Goal: Information Seeking & Learning: Find specific fact

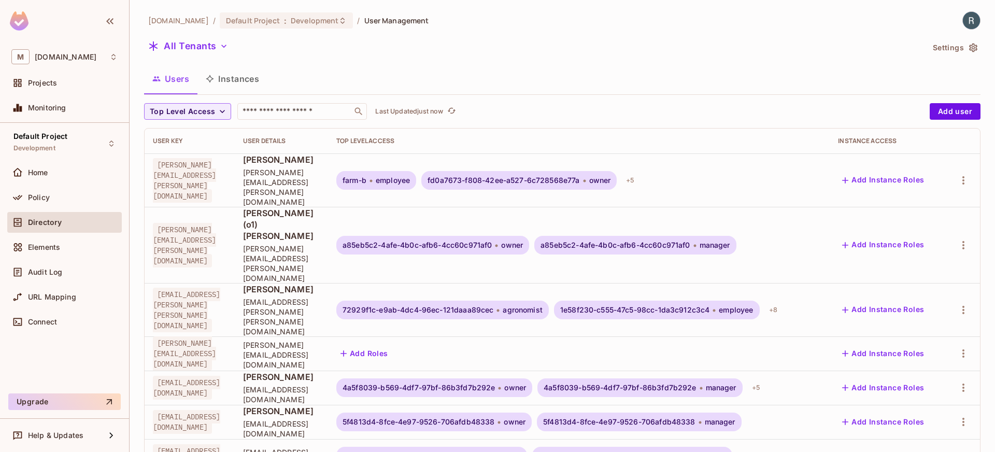
scroll to position [280, 0]
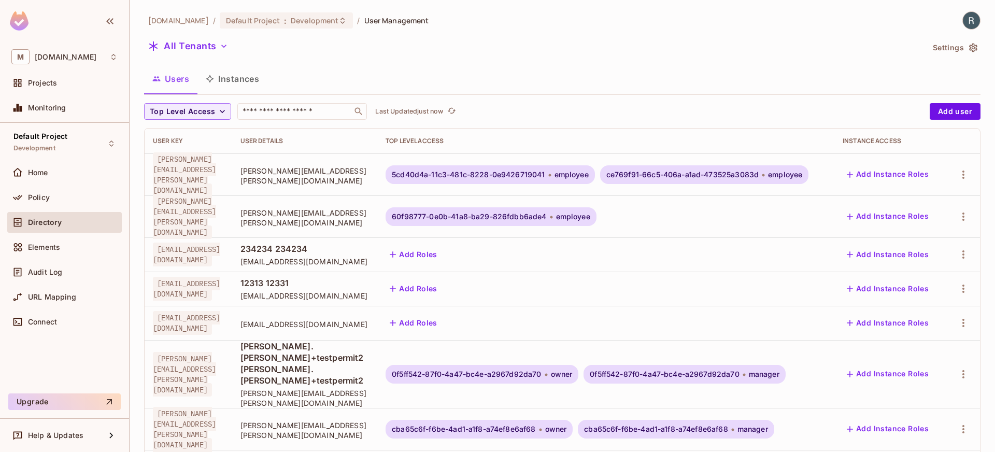
scroll to position [2, 0]
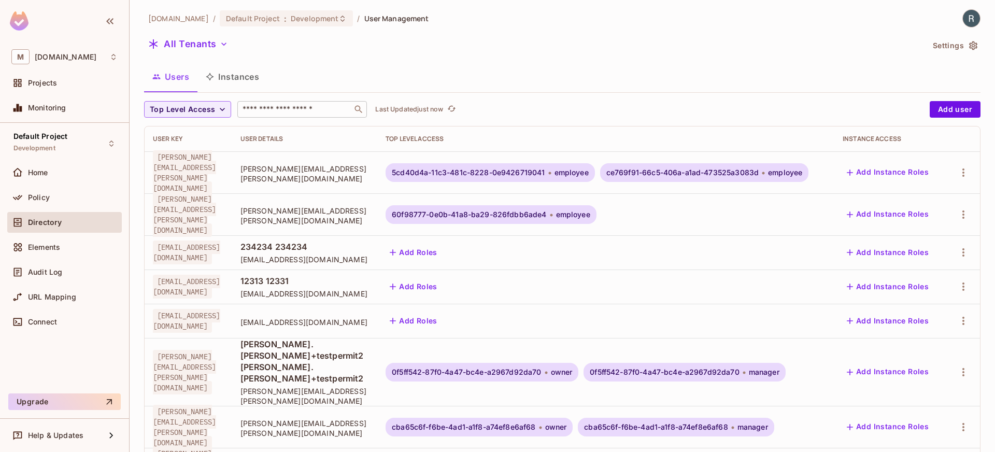
click at [281, 108] on input "text" at bounding box center [294, 109] width 109 height 10
type input "*******"
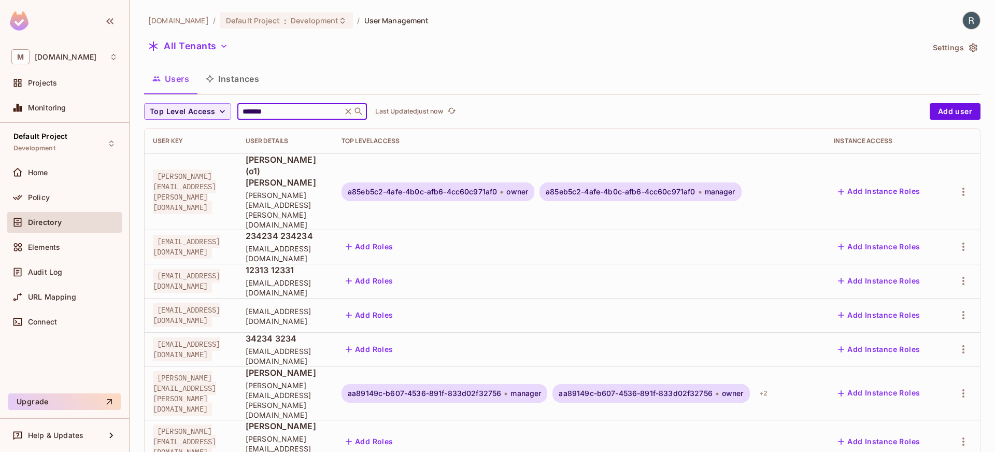
scroll to position [280, 0]
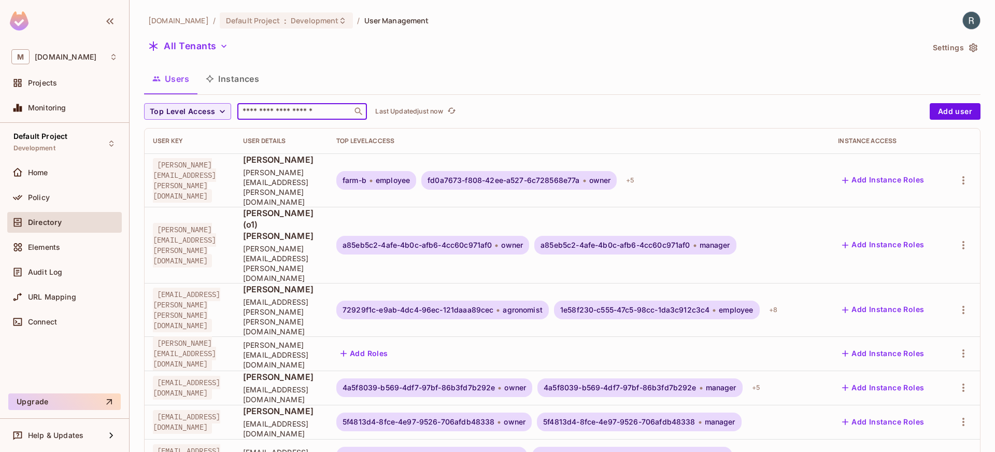
click at [291, 108] on input "text" at bounding box center [294, 111] width 109 height 10
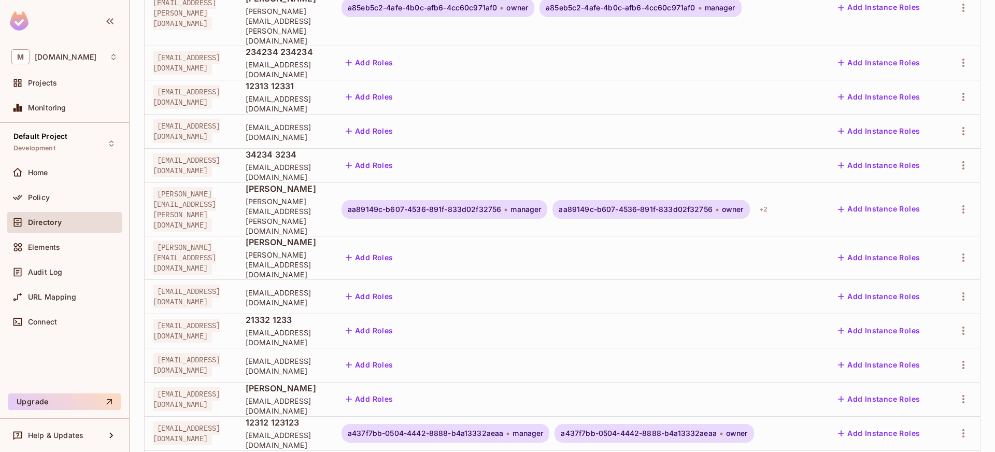
scroll to position [280, 0]
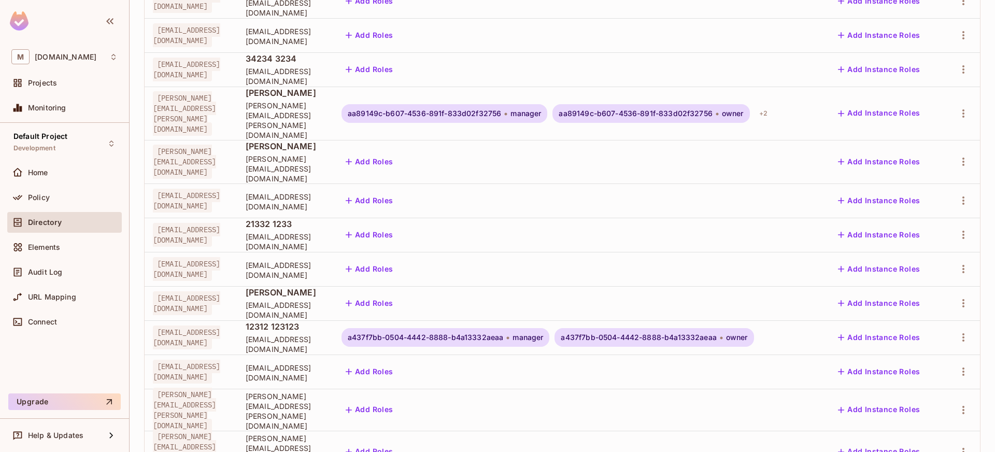
type input "*******"
drag, startPoint x: 393, startPoint y: 304, endPoint x: 512, endPoint y: 304, distance: 119.2
click at [333, 354] on td "[EMAIL_ADDRESS][DOMAIN_NAME]" at bounding box center [285, 371] width 96 height 34
copy span "[EMAIL_ADDRESS][DOMAIN_NAME]"
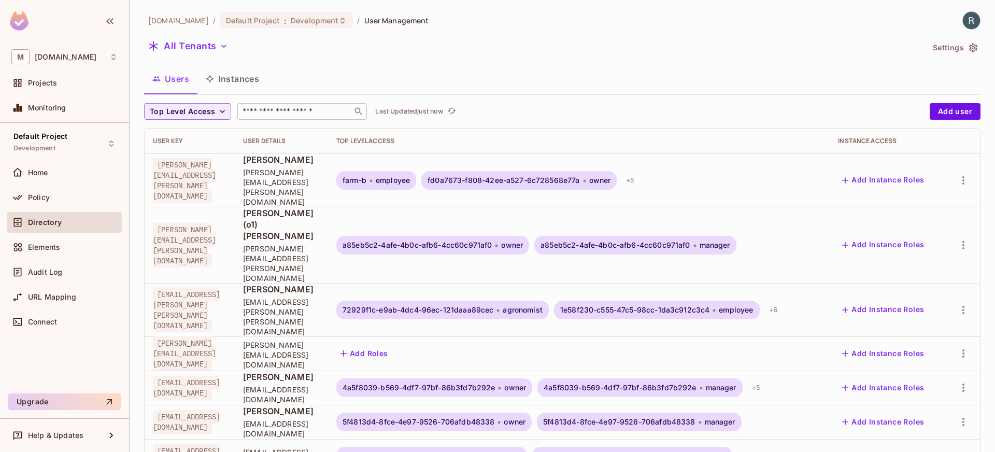
click at [293, 118] on div "​" at bounding box center [302, 111] width 130 height 17
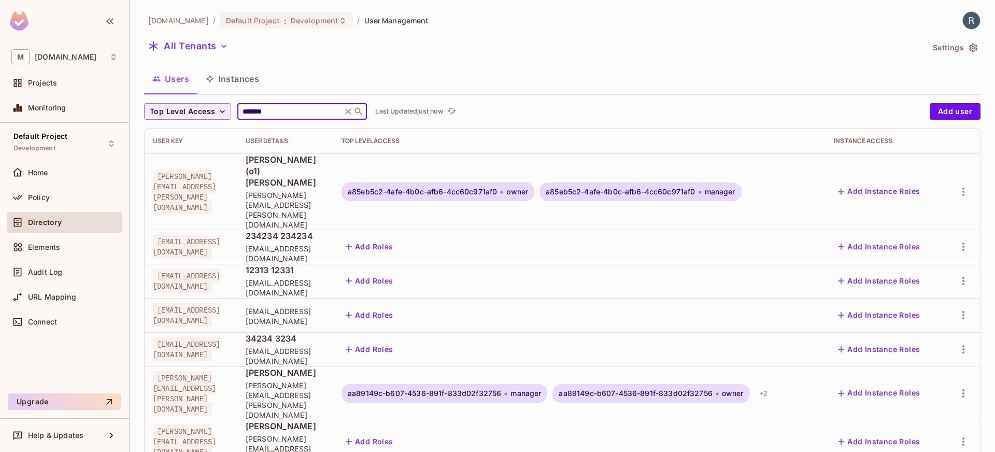
scroll to position [280, 0]
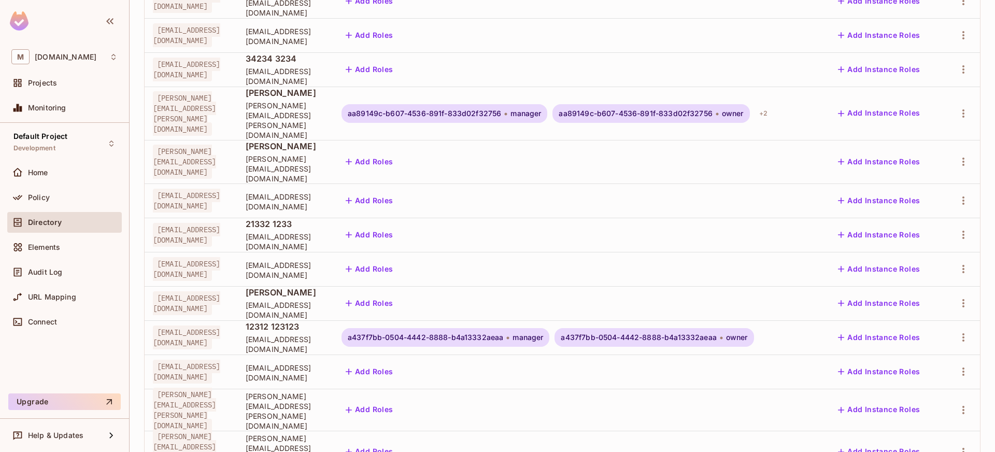
type input "*******"
click at [201, 257] on span "[EMAIL_ADDRESS][DOMAIN_NAME]" at bounding box center [186, 269] width 67 height 24
copy tr "[EMAIL_ADDRESS][DOMAIN_NAME]"
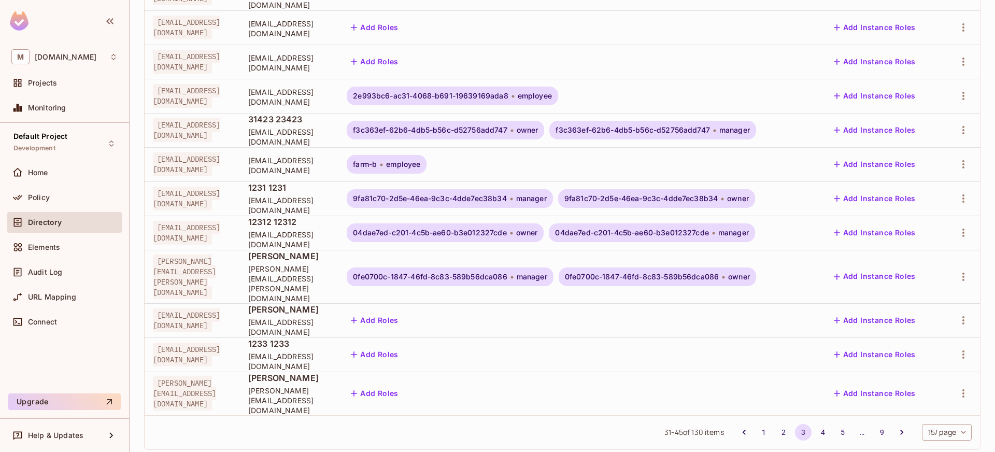
scroll to position [0, 0]
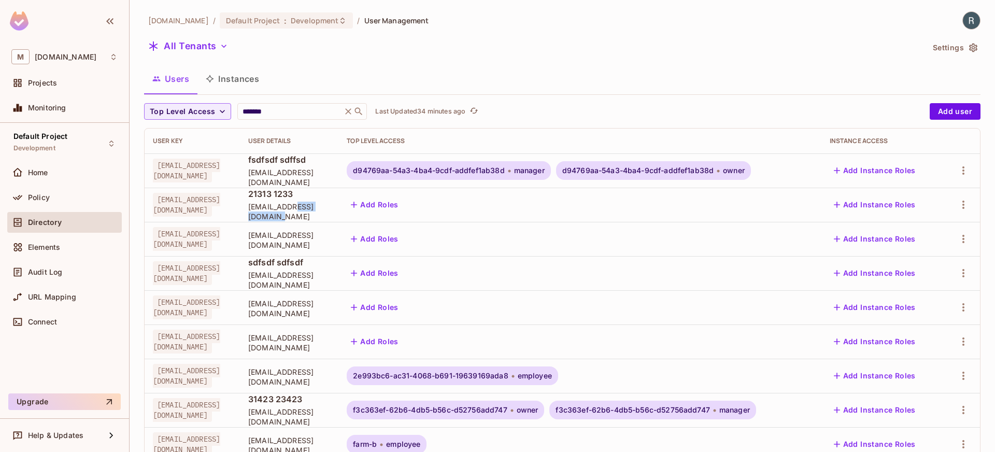
drag, startPoint x: 350, startPoint y: 212, endPoint x: 399, endPoint y: 213, distance: 49.2
click at [330, 213] on span "fsdfsfsdfsfsf@example.com" at bounding box center [289, 212] width 82 height 20
click at [269, 113] on input "*******" at bounding box center [289, 111] width 98 height 10
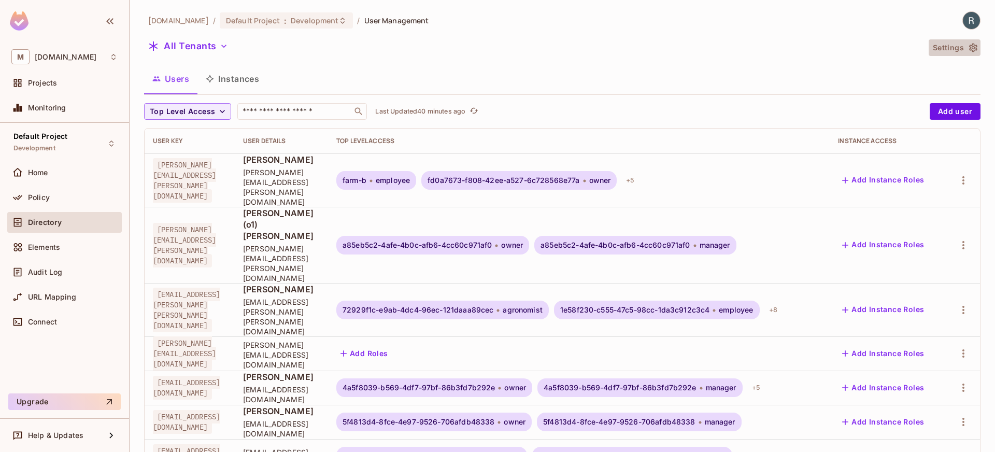
click at [942, 52] on button "Settings" at bounding box center [955, 47] width 52 height 17
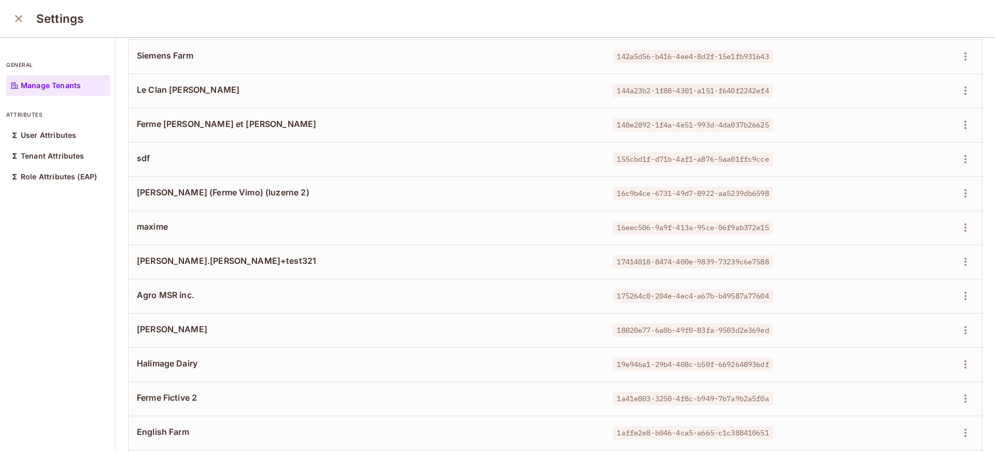
scroll to position [2224, 0]
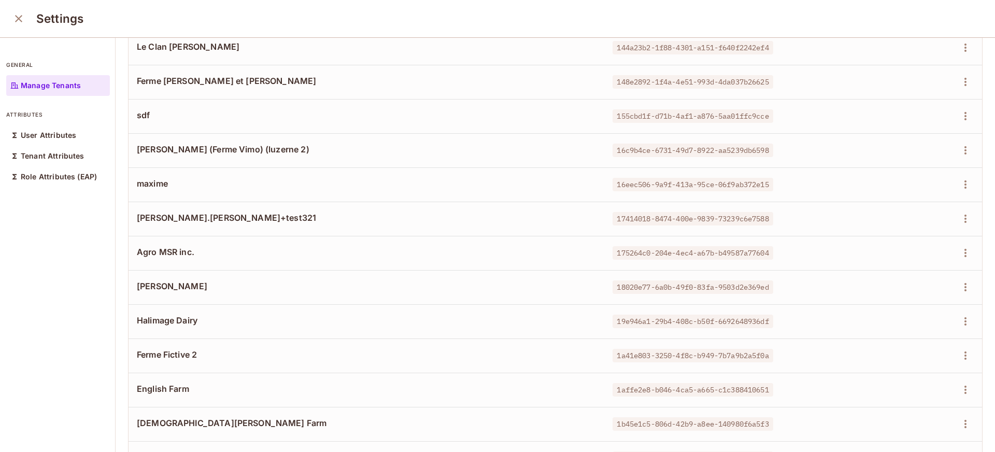
click at [142, 316] on span "Halimage Dairy" at bounding box center [366, 320] width 459 height 11
copy div "Halimage Dairy"
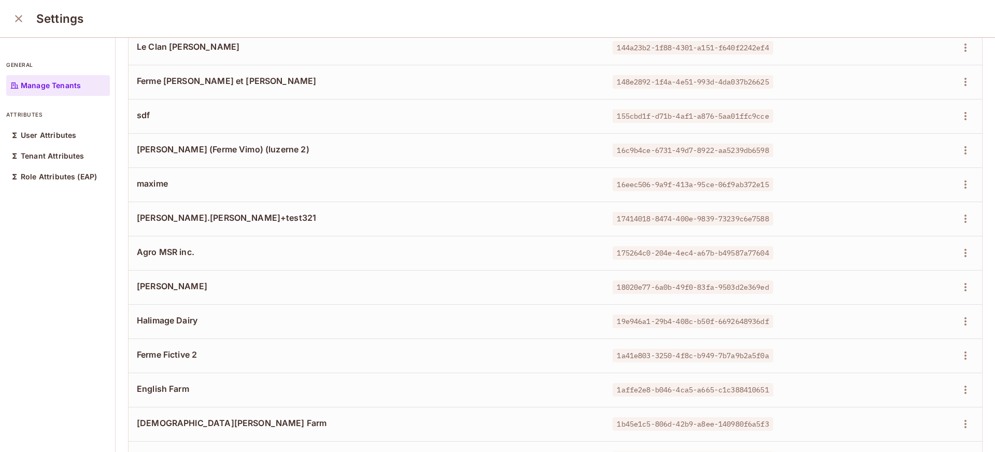
click at [161, 424] on span "Christian Doelger Farm" at bounding box center [366, 422] width 459 height 11
click at [179, 321] on span "Halimage Dairy" at bounding box center [366, 320] width 459 height 11
copy div "Halimage Dairy"
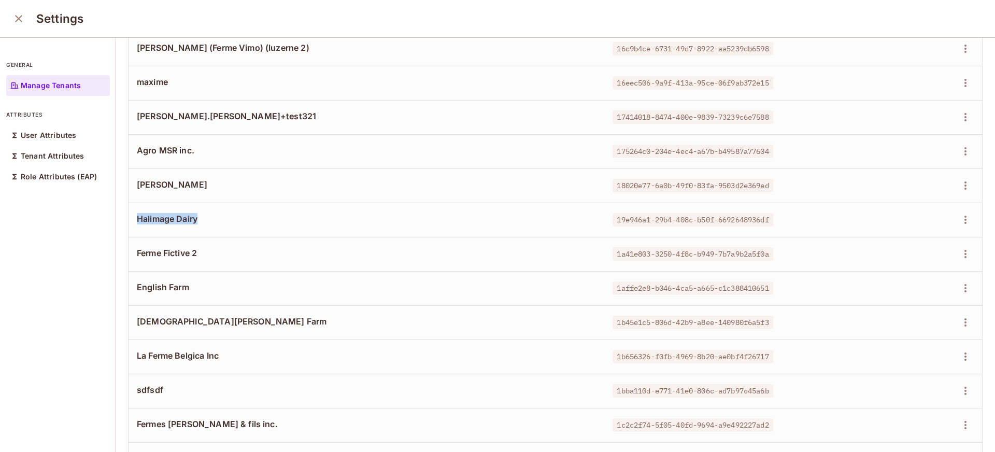
scroll to position [2326, 0]
click at [612, 222] on span "19e946a1-29b4-408c-b50f-6692648936df" at bounding box center [692, 218] width 160 height 13
copy tr "19e946a1-29b4-408c-b50f-6692648936df"
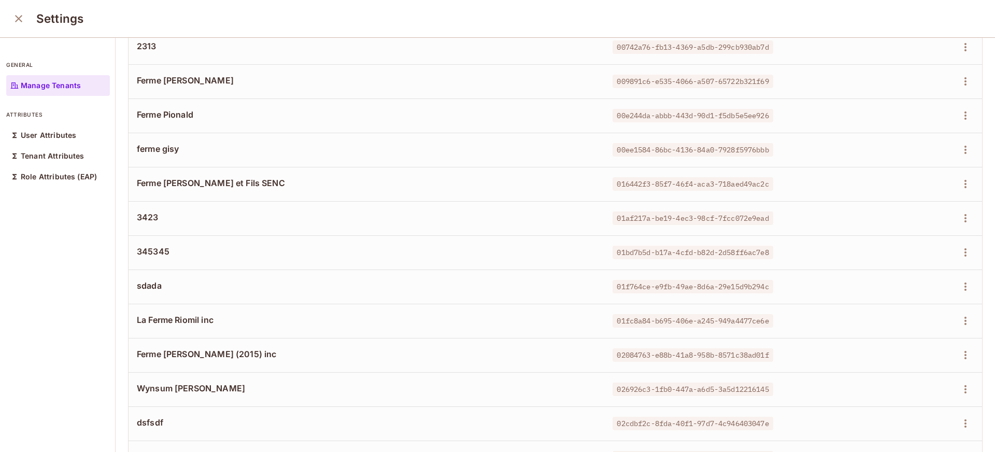
scroll to position [0, 0]
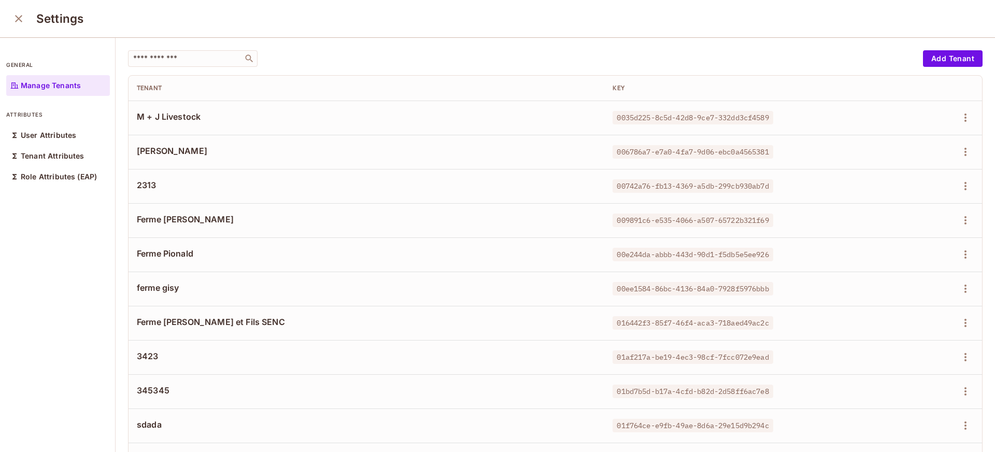
click at [13, 17] on icon "close" at bounding box center [18, 18] width 12 height 12
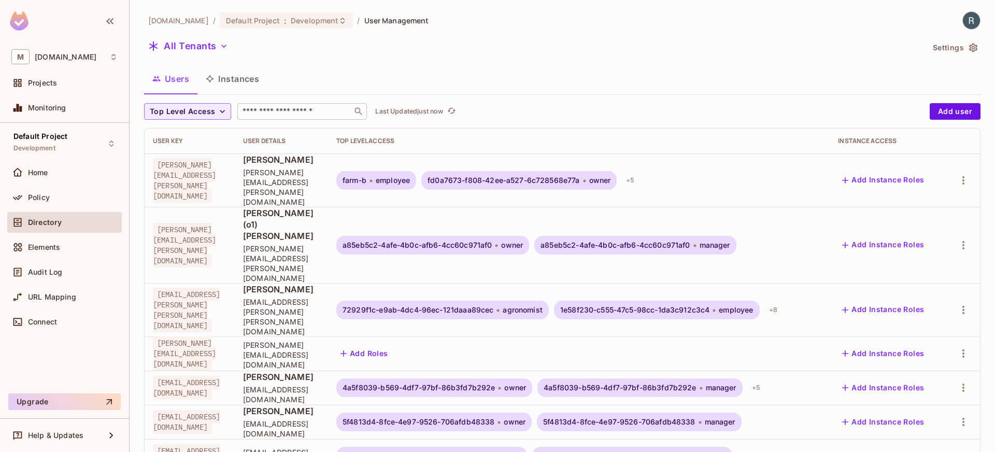
click at [278, 115] on input "text" at bounding box center [294, 111] width 109 height 10
paste input "**********"
type input "**********"
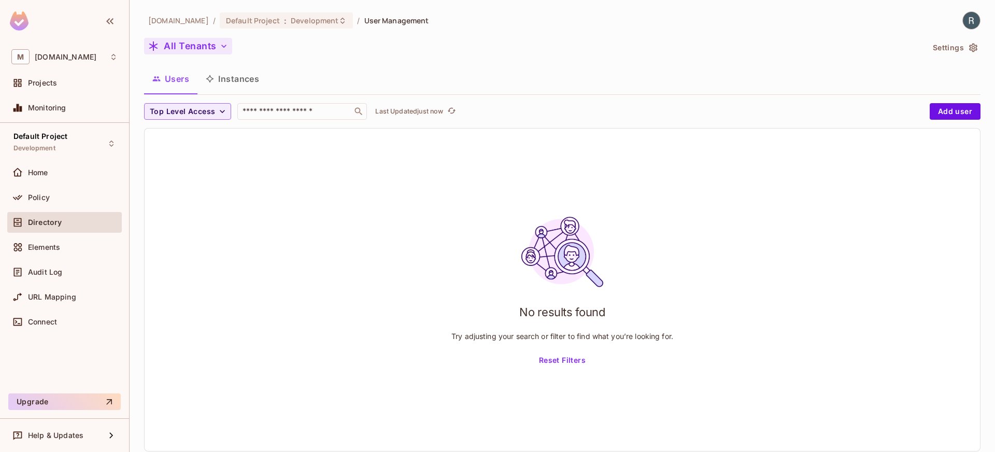
click at [175, 41] on button "All Tenants" at bounding box center [188, 46] width 88 height 17
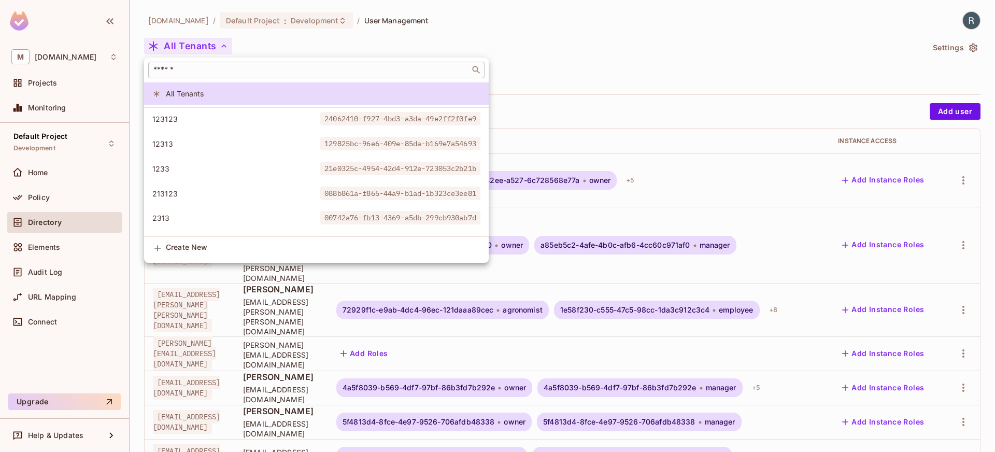
click at [215, 68] on input "text" at bounding box center [309, 70] width 316 height 10
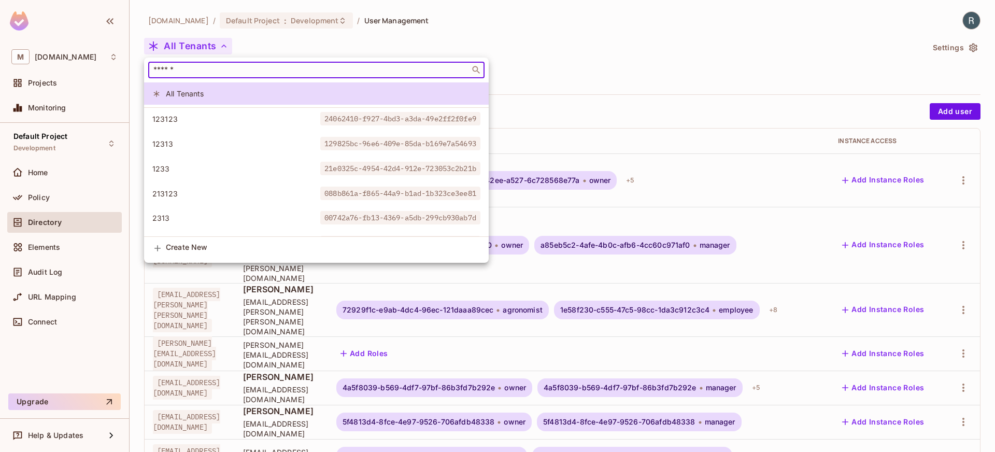
paste input "**********"
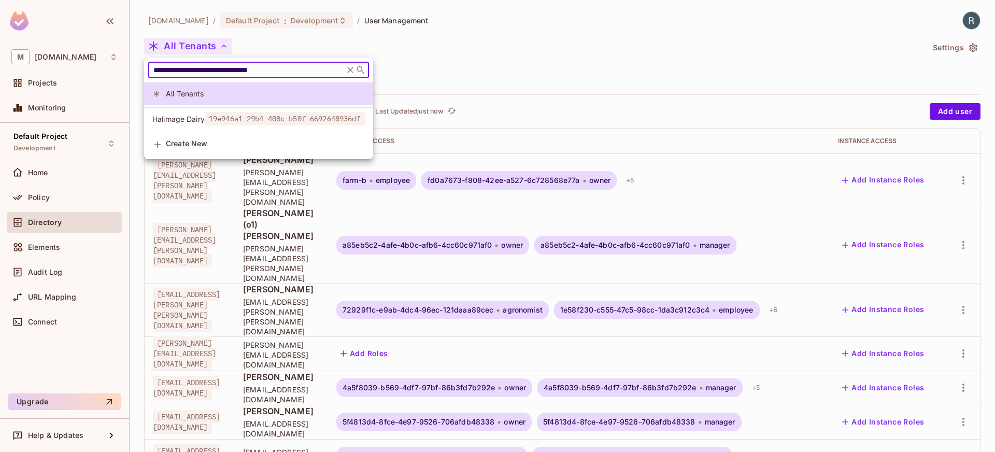
type input "**********"
click at [205, 114] on span "19e946a1-29b4-408c-b50f-6692648936df" at bounding box center [285, 118] width 160 height 13
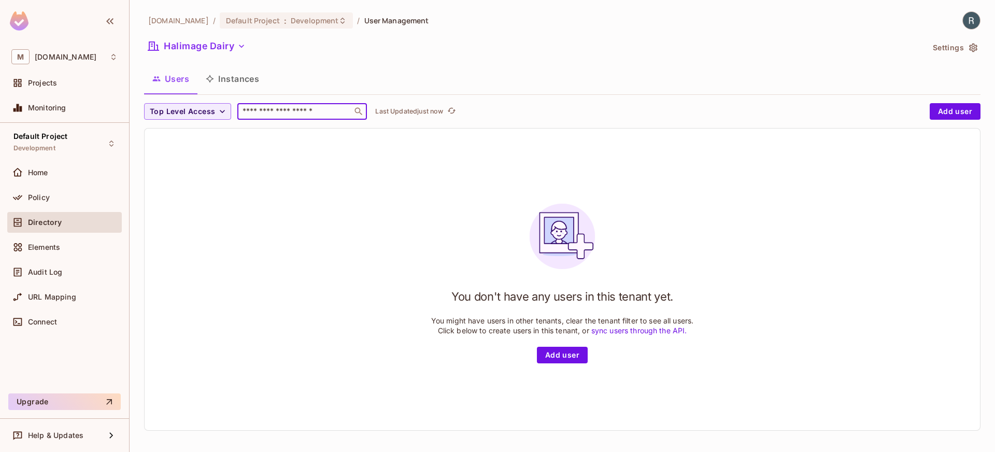
drag, startPoint x: 274, startPoint y: 108, endPoint x: 183, endPoint y: 140, distance: 95.7
click at [272, 108] on input "text" at bounding box center [294, 111] width 109 height 10
click at [397, 176] on div "You don't have any users in this tenant yet. You might have users in other tena…" at bounding box center [562, 279] width 835 height 302
click at [202, 42] on button "Halimage Dairy" at bounding box center [197, 46] width 106 height 17
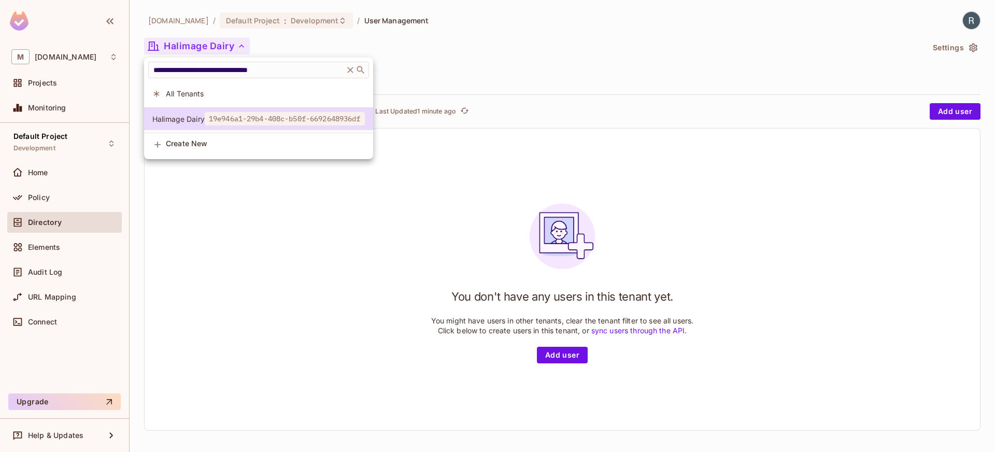
click at [196, 88] on li "All Tenants" at bounding box center [258, 93] width 229 height 22
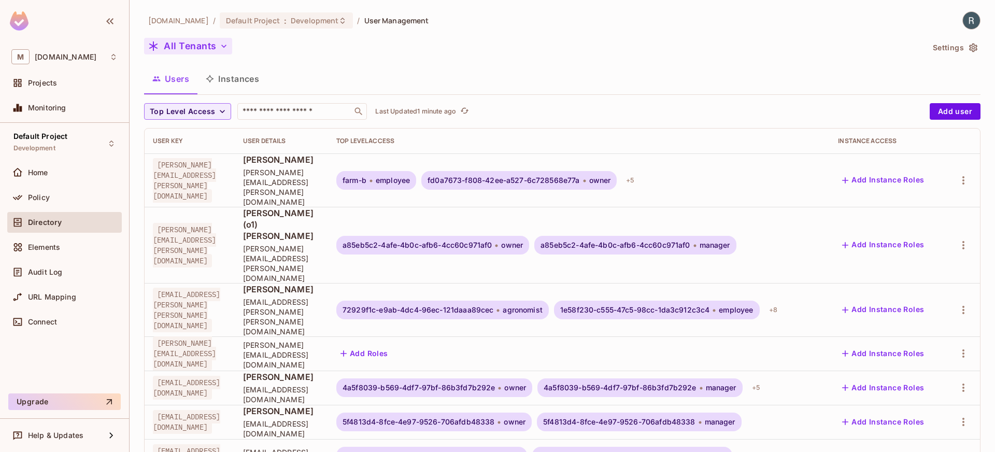
click at [197, 42] on button "All Tenants" at bounding box center [188, 46] width 88 height 17
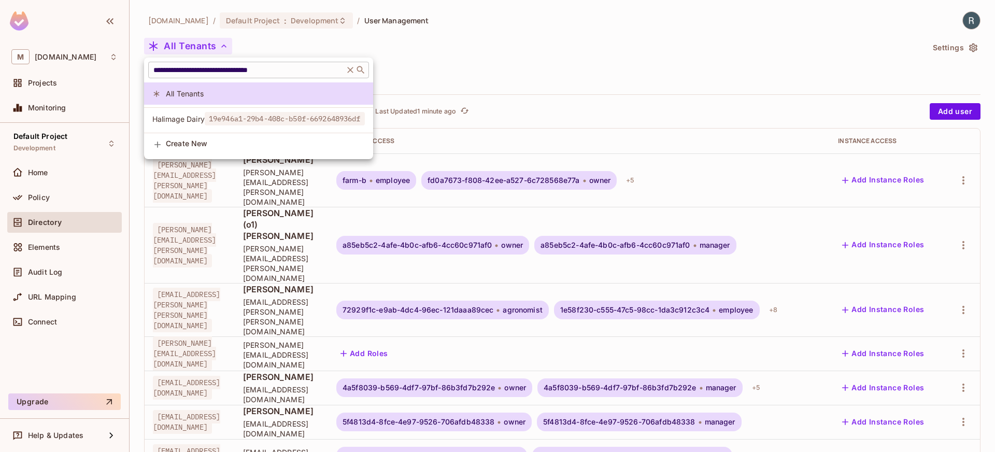
click at [326, 69] on input "**********" at bounding box center [246, 70] width 190 height 10
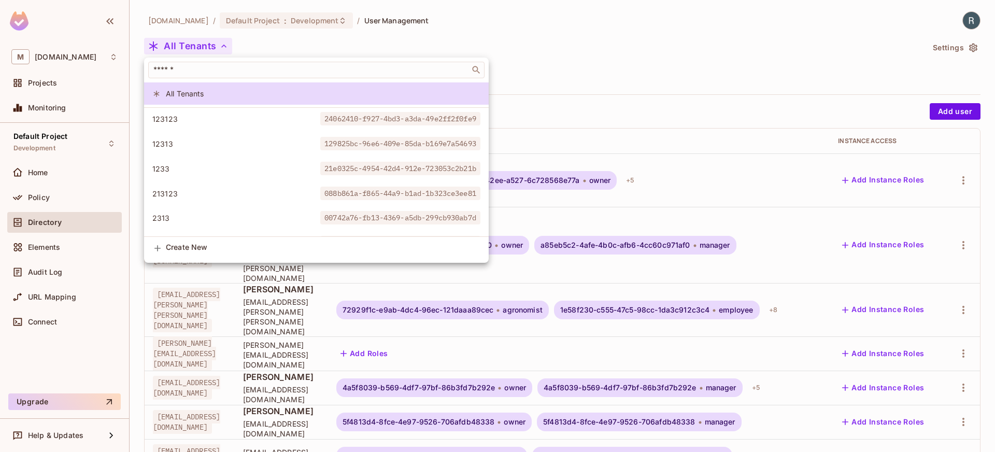
click at [468, 56] on div at bounding box center [497, 226] width 995 height 452
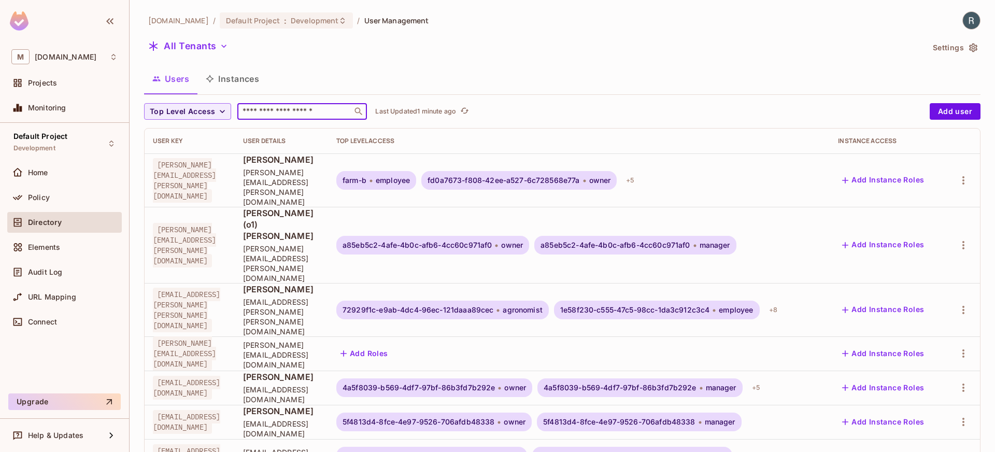
click at [273, 108] on input "text" at bounding box center [294, 111] width 109 height 10
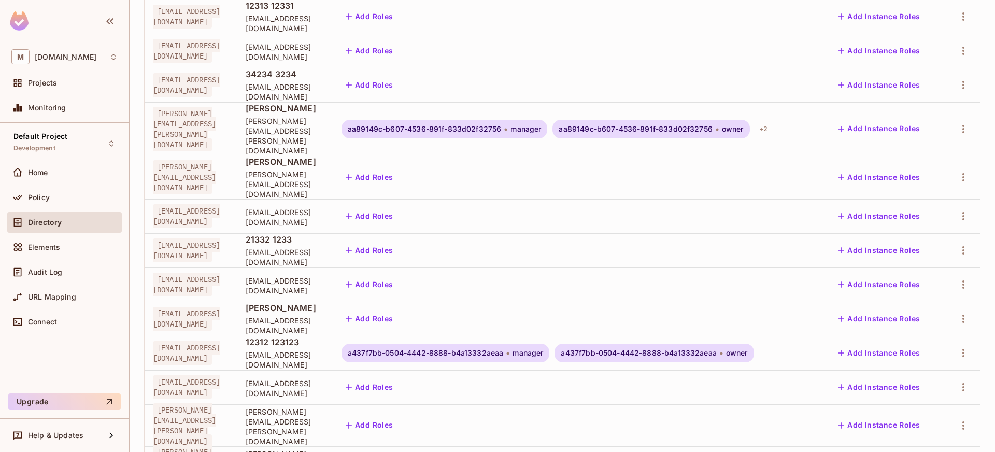
scroll to position [265, 0]
type input "****"
drag, startPoint x: 773, startPoint y: 426, endPoint x: 560, endPoint y: 417, distance: 213.2
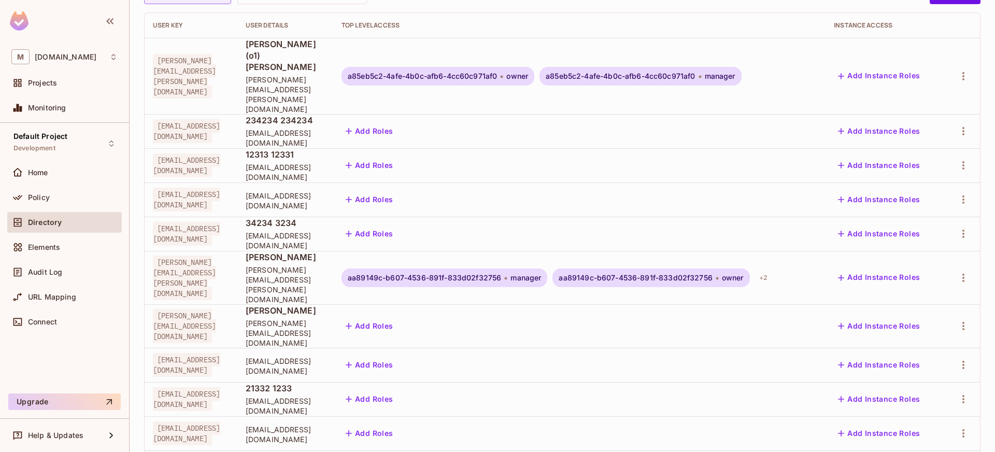
scroll to position [0, 0]
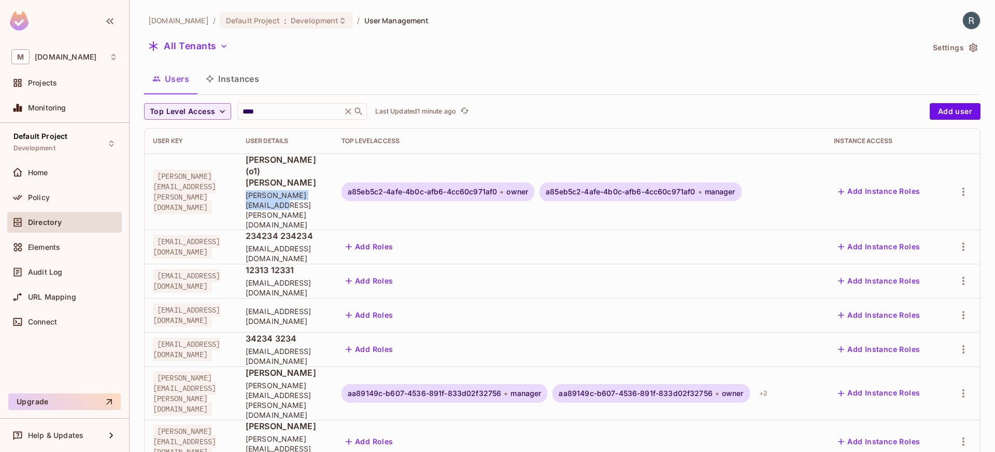
drag, startPoint x: 395, startPoint y: 179, endPoint x: 497, endPoint y: 177, distance: 102.1
click at [325, 190] on span "[PERSON_NAME][EMAIL_ADDRESS][PERSON_NAME][DOMAIN_NAME]" at bounding box center [285, 209] width 79 height 39
drag, startPoint x: 389, startPoint y: 353, endPoint x: 519, endPoint y: 357, distance: 130.6
click at [333, 366] on td "John Doe john.doe@example.com" at bounding box center [285, 392] width 96 height 53
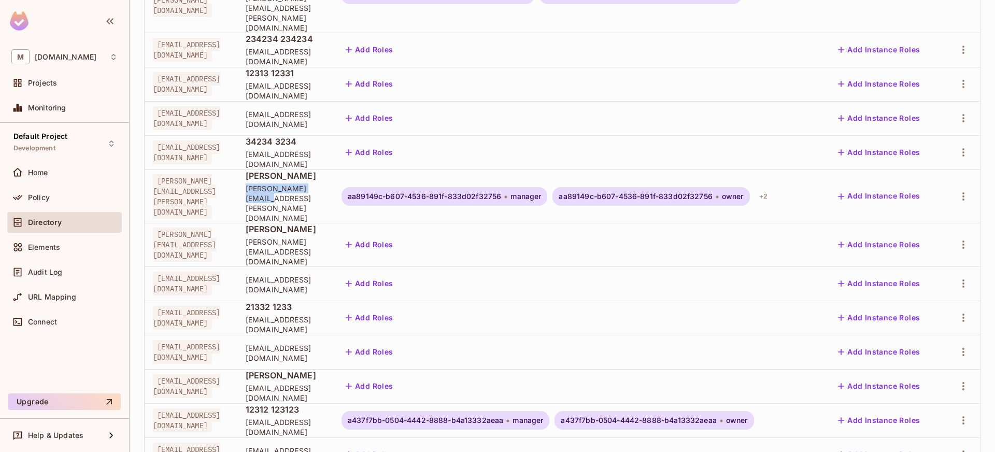
scroll to position [280, 0]
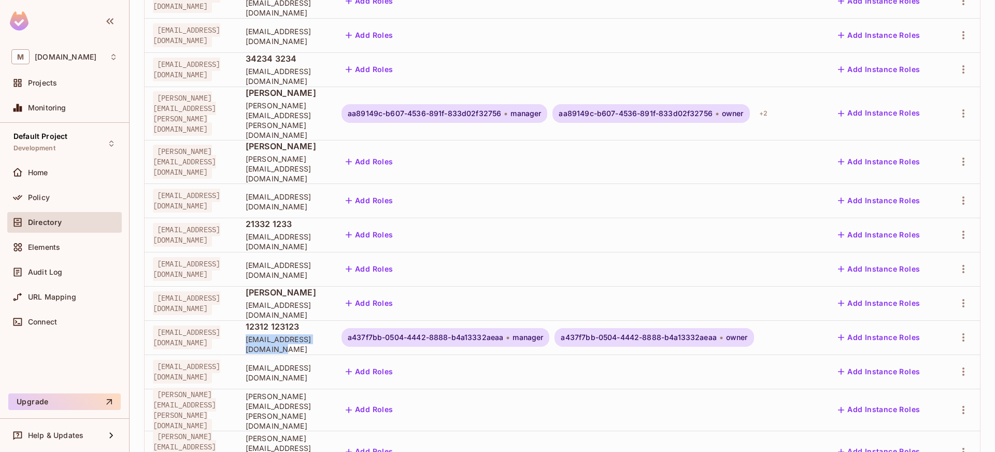
drag, startPoint x: 387, startPoint y: 272, endPoint x: 513, endPoint y: 276, distance: 126.0
click at [333, 320] on td "12312 123123 fdsfdsfdsfsf@example.com" at bounding box center [285, 337] width 96 height 34
copy span "[EMAIL_ADDRESS][DOMAIN_NAME]"
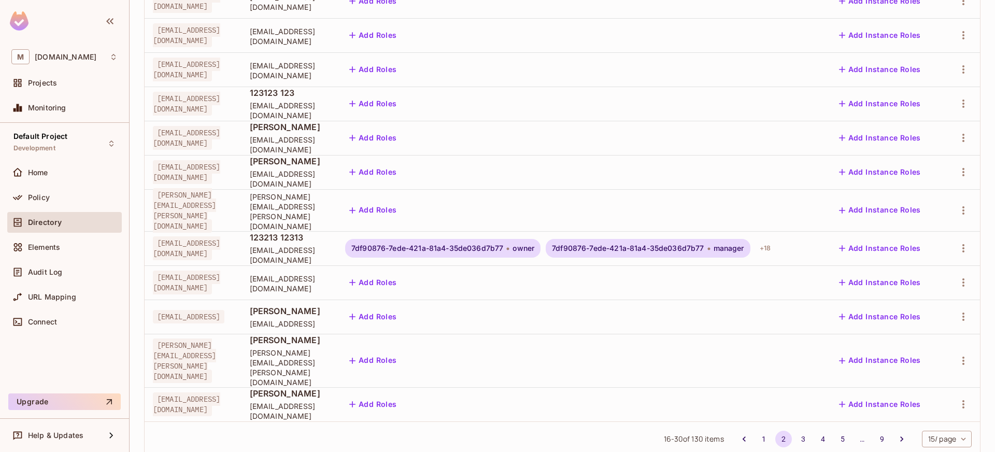
click at [318, 245] on span "fdsfdsfdsfdsf@example.com" at bounding box center [289, 255] width 79 height 20
click at [795, 431] on button "3" at bounding box center [803, 439] width 17 height 17
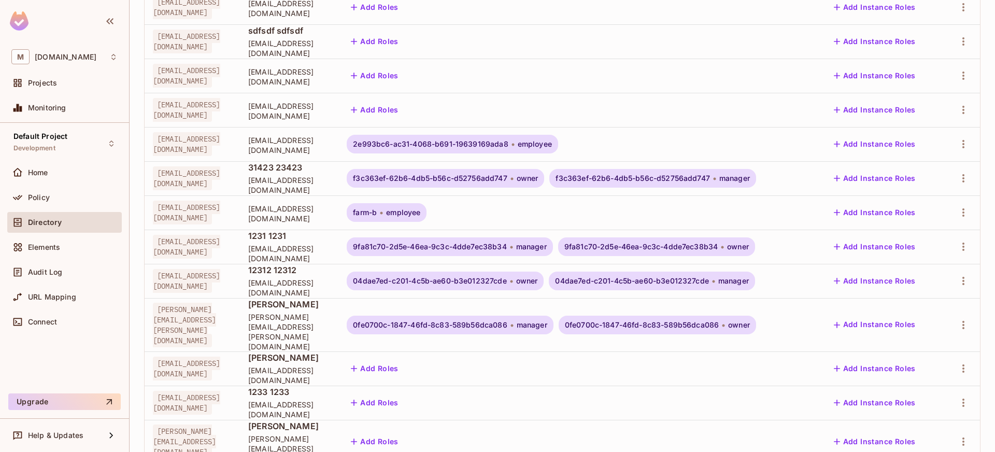
scroll to position [233, 0]
click at [330, 178] on div "31423 23423 sdfdsfdsfdsfsdf@example.com" at bounding box center [289, 177] width 82 height 33
click at [338, 264] on td "12312 12312 fsdfdsfdsfkjsdffds@example.com" at bounding box center [289, 280] width 98 height 34
click at [330, 255] on span "adasdasdads@example.com" at bounding box center [289, 252] width 82 height 20
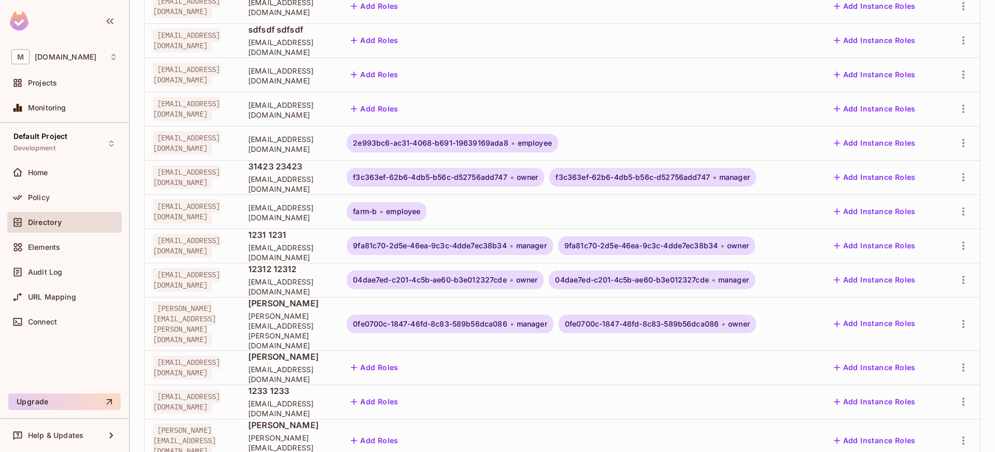
click at [330, 254] on span "adasdasdads@example.com" at bounding box center [289, 252] width 82 height 20
click at [337, 295] on td "12312 12312 fsdfdsfdsfkjsdffds@example.com" at bounding box center [289, 280] width 98 height 34
click at [337, 293] on td "12312 12312 fsdfdsfdsfkjsdffds@example.com" at bounding box center [289, 280] width 98 height 34
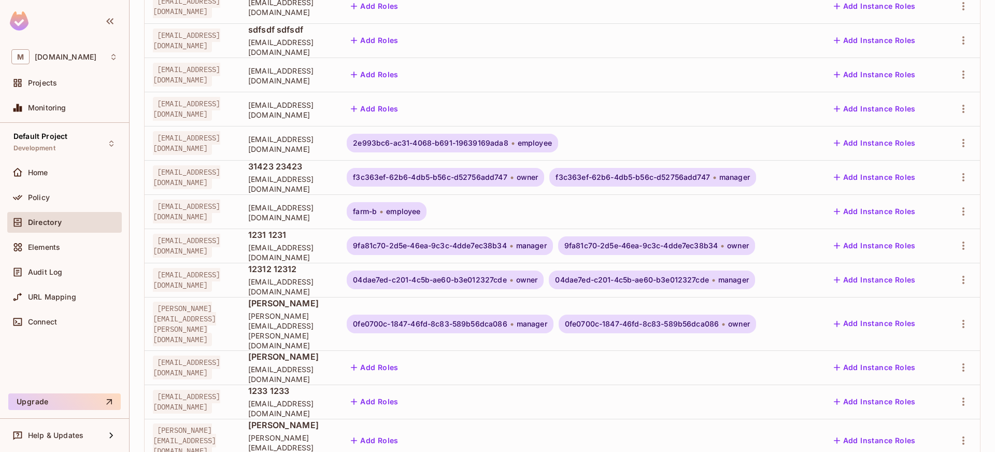
click at [330, 290] on span "fsdfdsfdsfkjsdffds@example.com" at bounding box center [289, 287] width 82 height 20
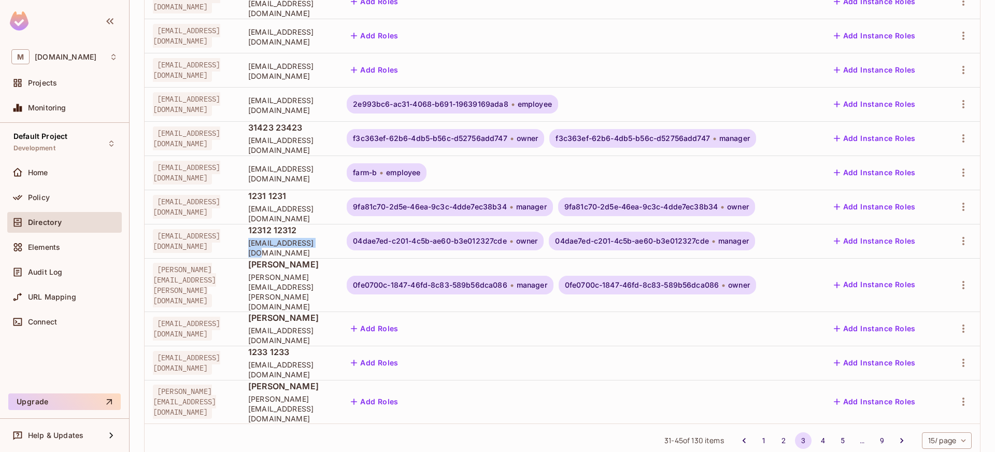
scroll to position [280, 0]
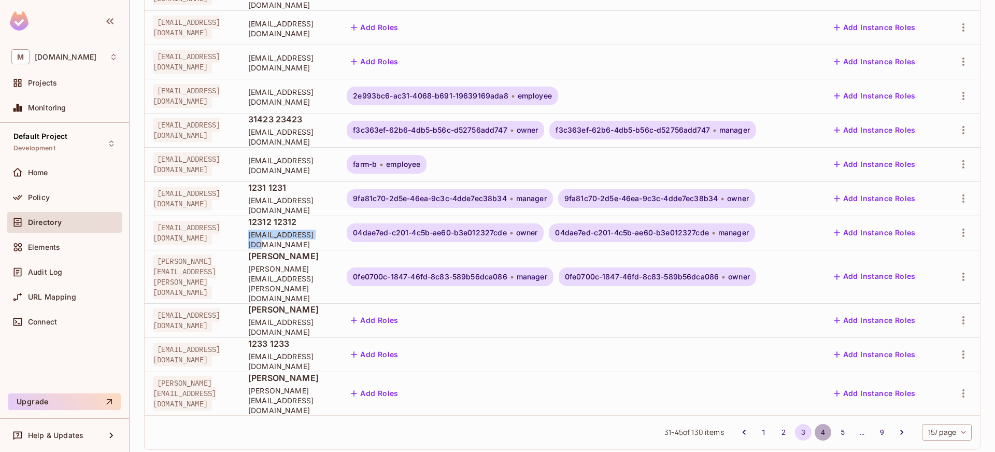
click at [815, 424] on button "4" at bounding box center [823, 432] width 17 height 17
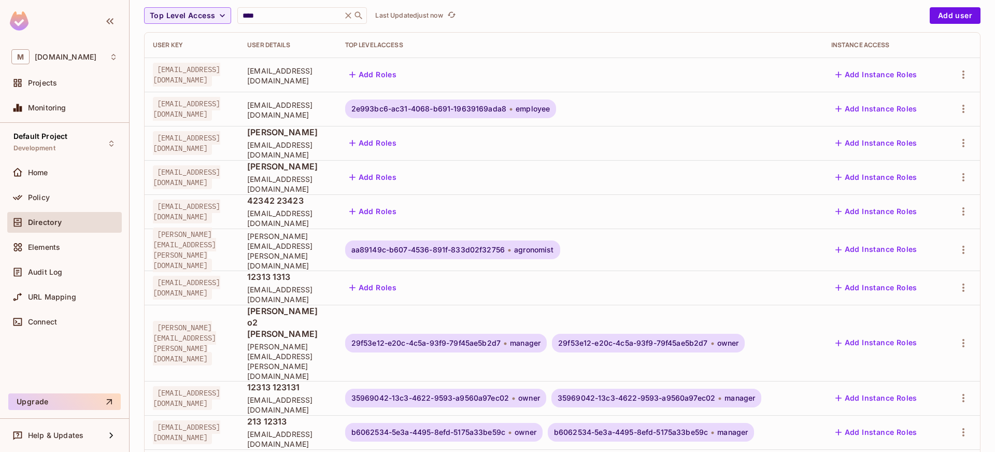
scroll to position [97, 0]
click at [307, 150] on span "huntkatherine@example.com" at bounding box center [287, 149] width 81 height 20
click at [316, 184] on span "herbert14@example.net" at bounding box center [287, 183] width 81 height 20
drag, startPoint x: 316, startPoint y: 184, endPoint x: 353, endPoint y: 204, distance: 42.0
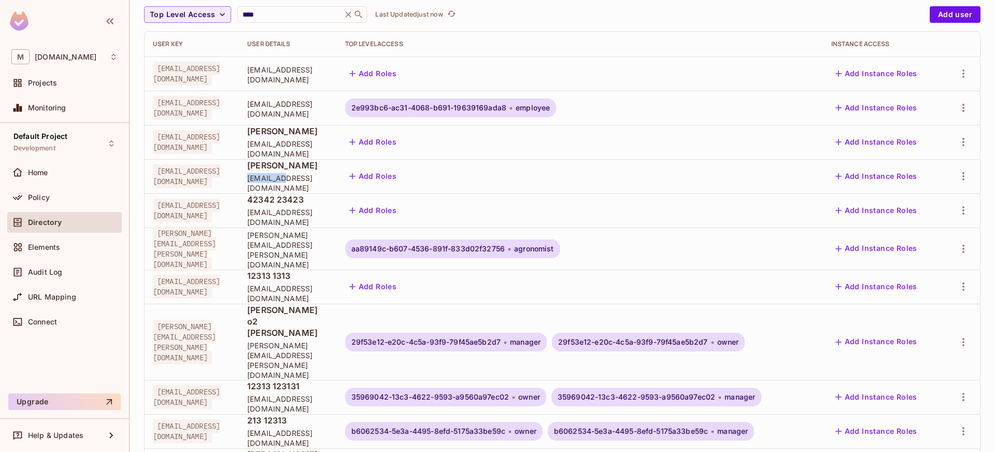
click at [316, 184] on span "herbert14@example.net" at bounding box center [287, 183] width 81 height 20
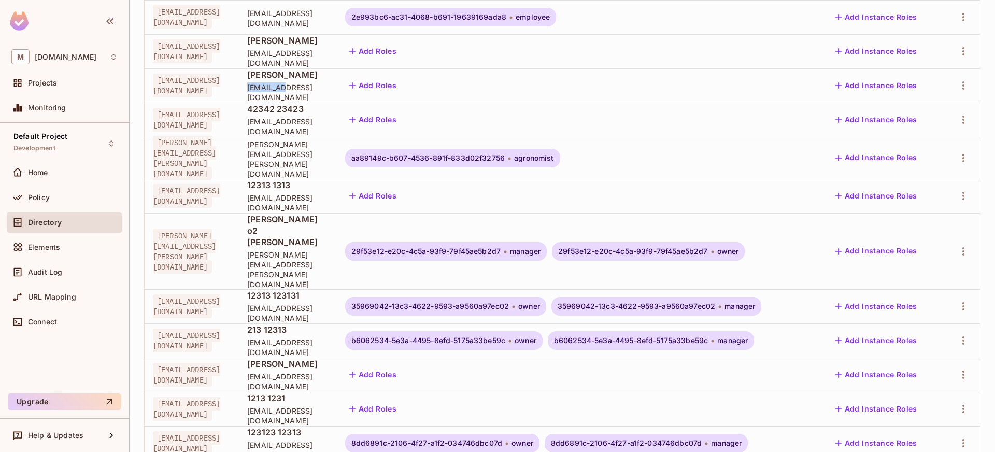
scroll to position [188, 0]
click at [313, 289] on div "12313 123131 sdfadsdsdfsdfsdf@example.com" at bounding box center [287, 305] width 81 height 33
click at [314, 337] on span "sdfgsf@example.com" at bounding box center [287, 347] width 81 height 20
drag, startPoint x: 314, startPoint y: 298, endPoint x: 316, endPoint y: 269, distance: 28.5
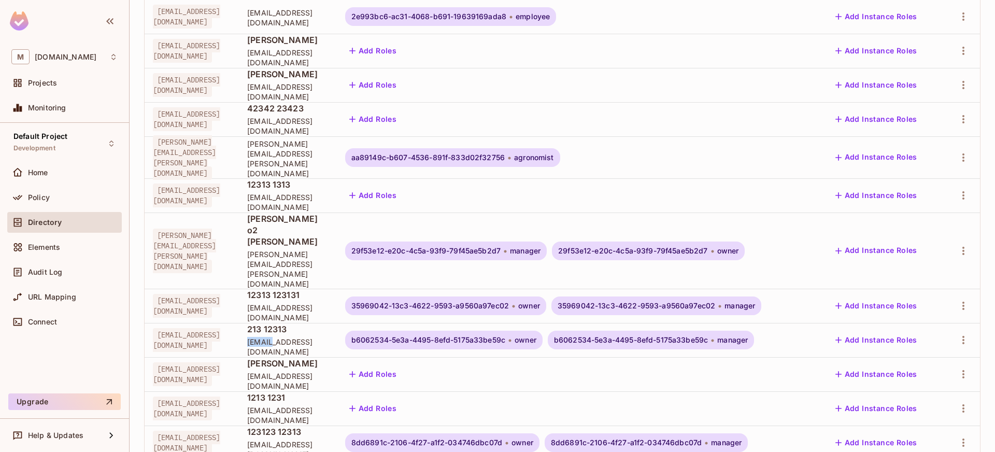
click at [313, 337] on span "sdfgsf@example.com" at bounding box center [287, 347] width 81 height 20
click at [318, 303] on span "sdfadsdsdfsdfsdf@example.com" at bounding box center [287, 313] width 81 height 20
click at [308, 323] on span "213 12313" at bounding box center [287, 328] width 81 height 11
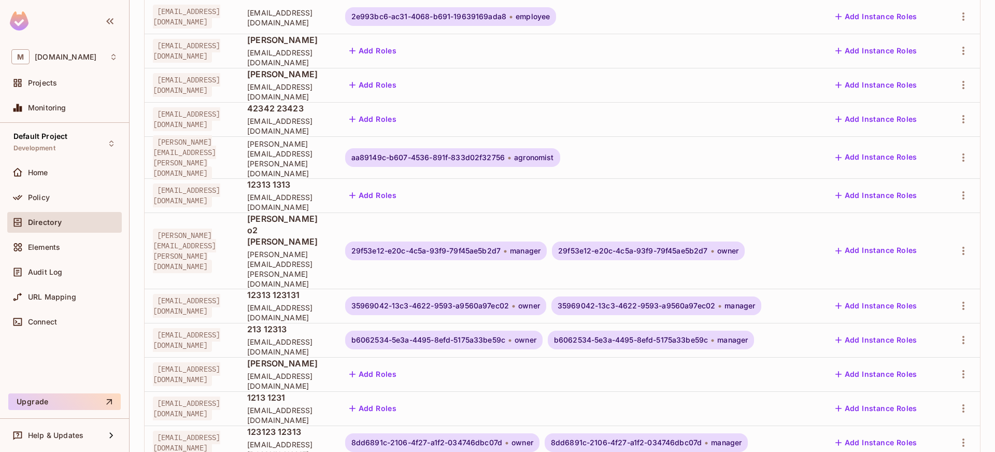
click at [311, 323] on td "213 12313 sdfgsf@example.com" at bounding box center [288, 340] width 98 height 34
click at [312, 337] on span "sdfgsf@example.com" at bounding box center [287, 347] width 81 height 20
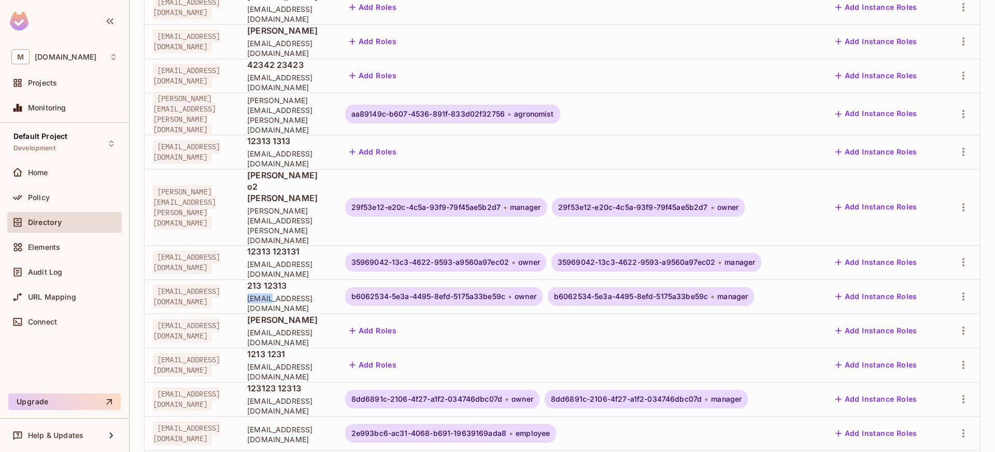
scroll to position [280, 0]
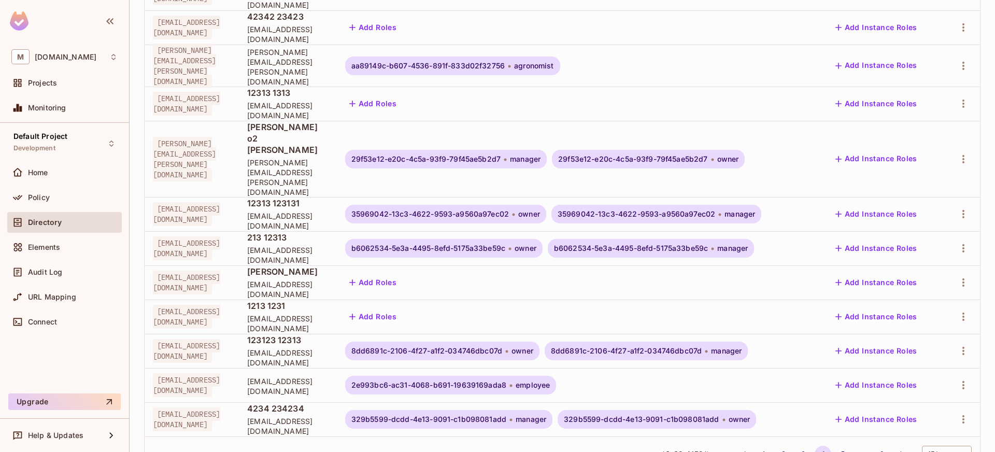
click at [328, 348] on span "dfdfdsfdsfsdfds@example.com" at bounding box center [287, 358] width 81 height 20
click at [312, 416] on span "fdsfffd@example.com" at bounding box center [287, 426] width 81 height 20
click at [834, 446] on button "5" at bounding box center [842, 454] width 17 height 17
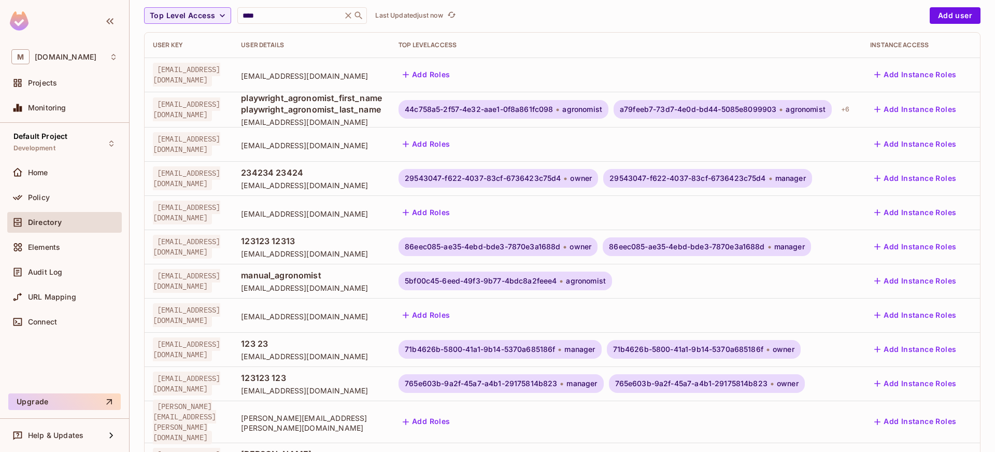
scroll to position [97, 0]
click at [330, 248] on span "fdsfdsfsdffs@example.com" at bounding box center [311, 253] width 141 height 10
